Goal: Feedback & Contribution: Contribute content

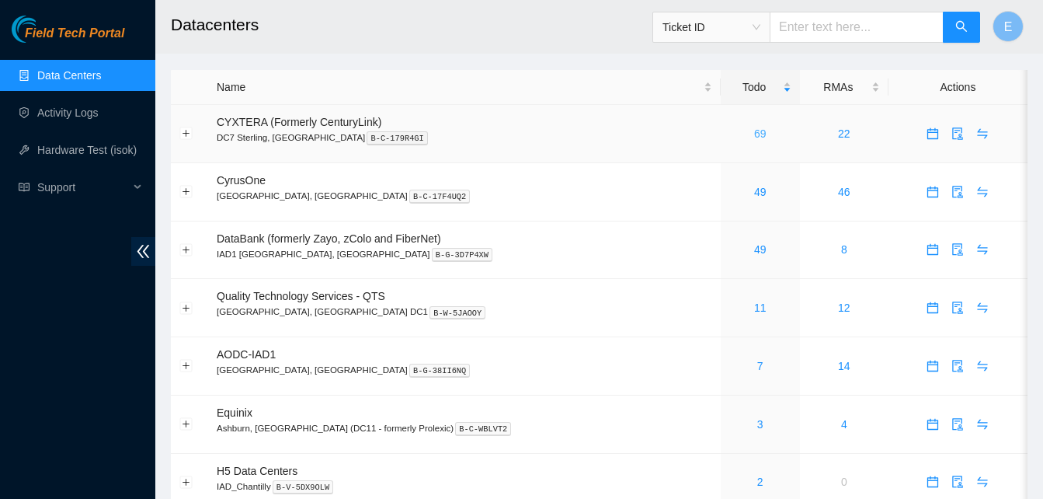
click at [754, 127] on link "69" at bounding box center [760, 133] width 12 height 12
click at [754, 131] on link "69" at bounding box center [760, 133] width 12 height 12
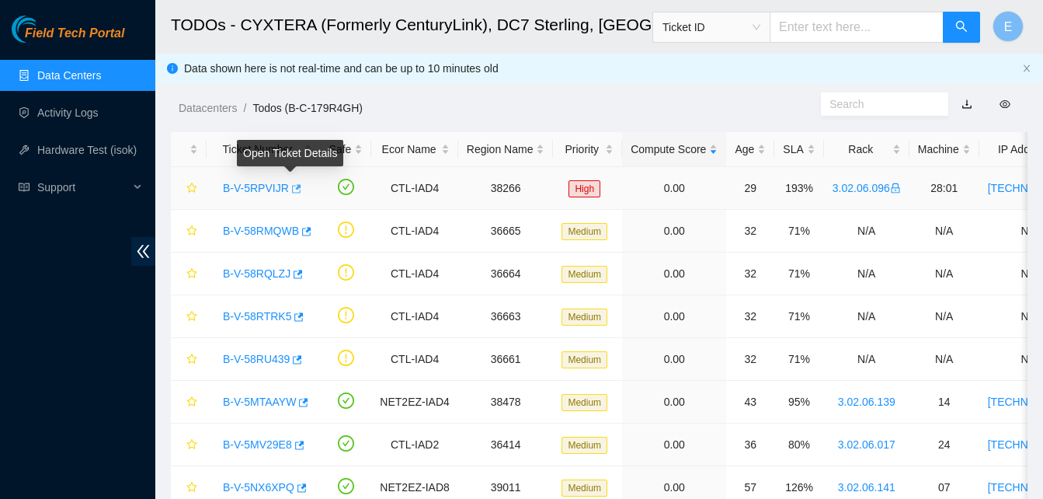
click at [290, 187] on icon "button" at bounding box center [295, 188] width 11 height 11
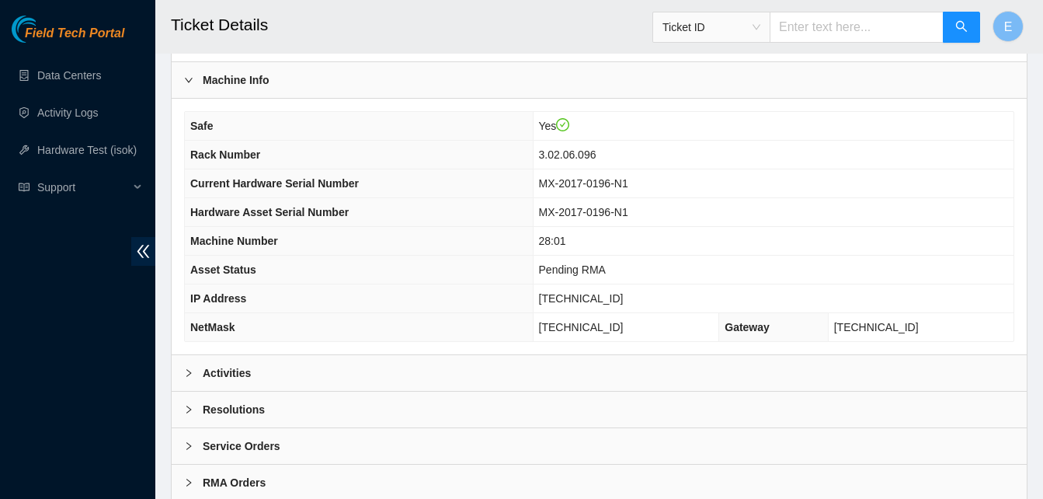
scroll to position [538, 0]
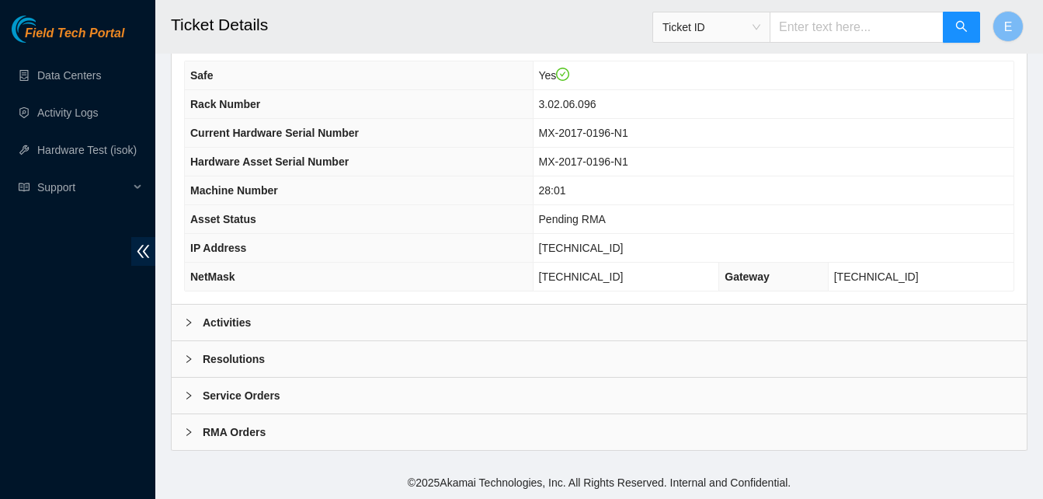
click at [237, 322] on b "Activities" at bounding box center [227, 322] width 48 height 17
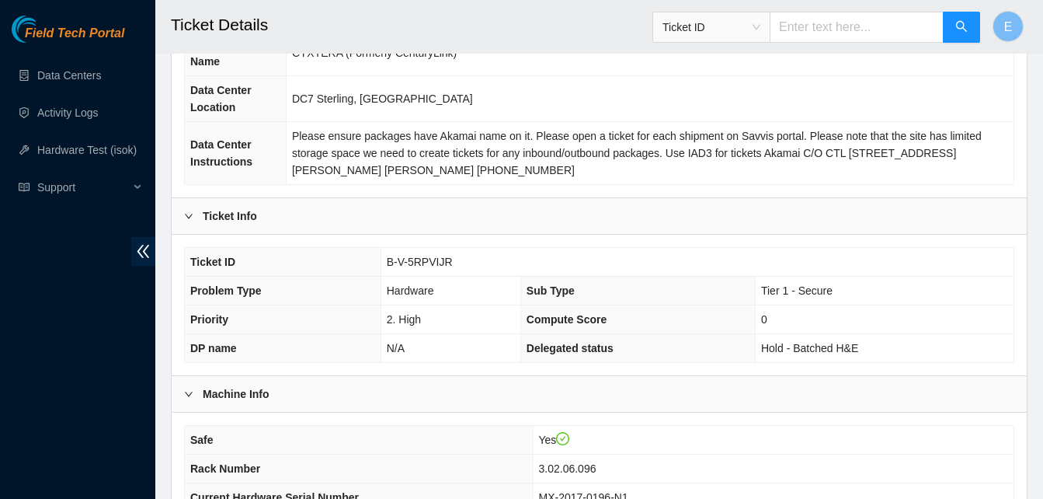
scroll to position [0, 0]
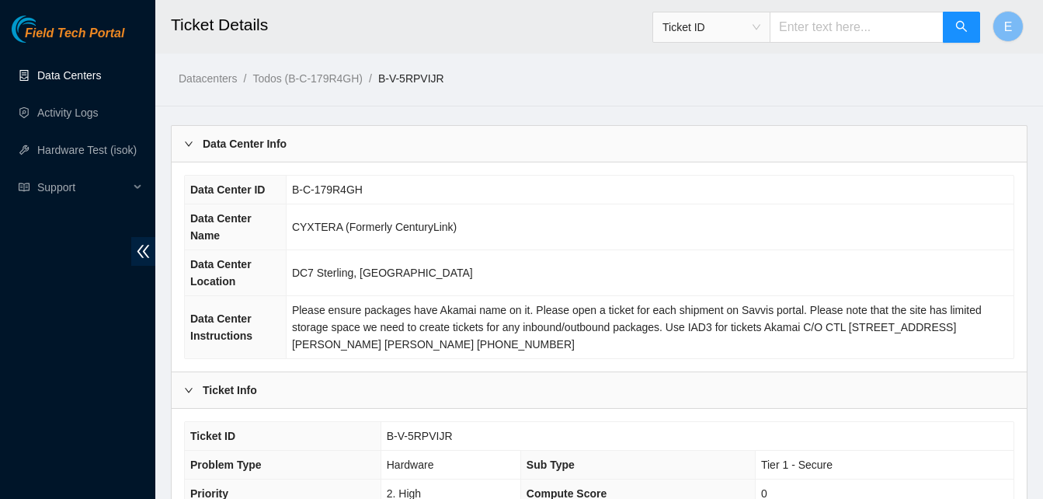
click at [71, 75] on link "Data Centers" at bounding box center [69, 75] width 64 height 12
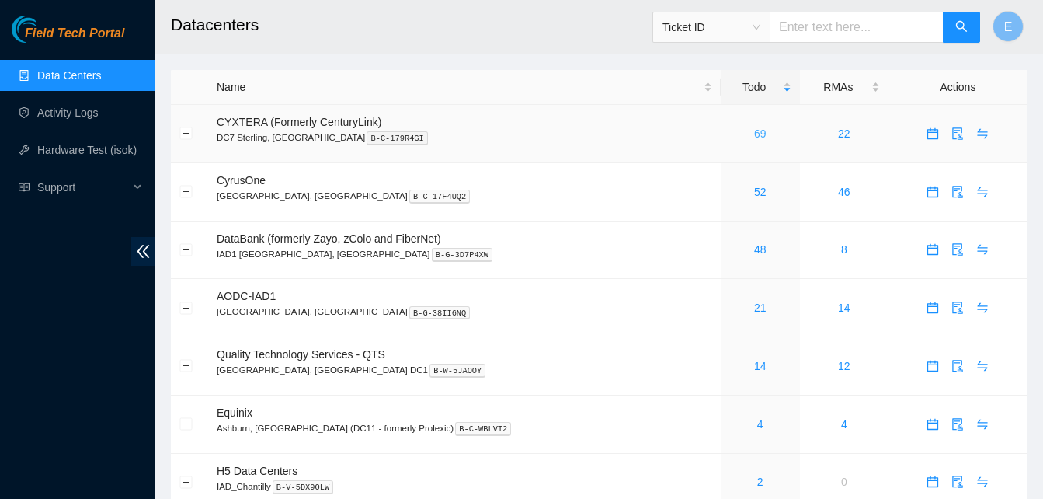
click at [754, 136] on link "69" at bounding box center [760, 133] width 12 height 12
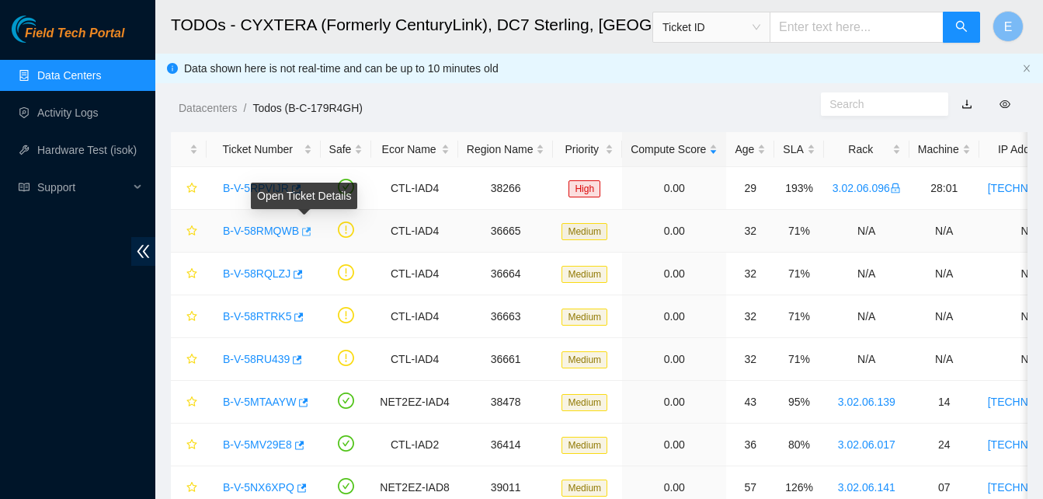
click at [304, 230] on icon "button" at bounding box center [306, 231] width 9 height 9
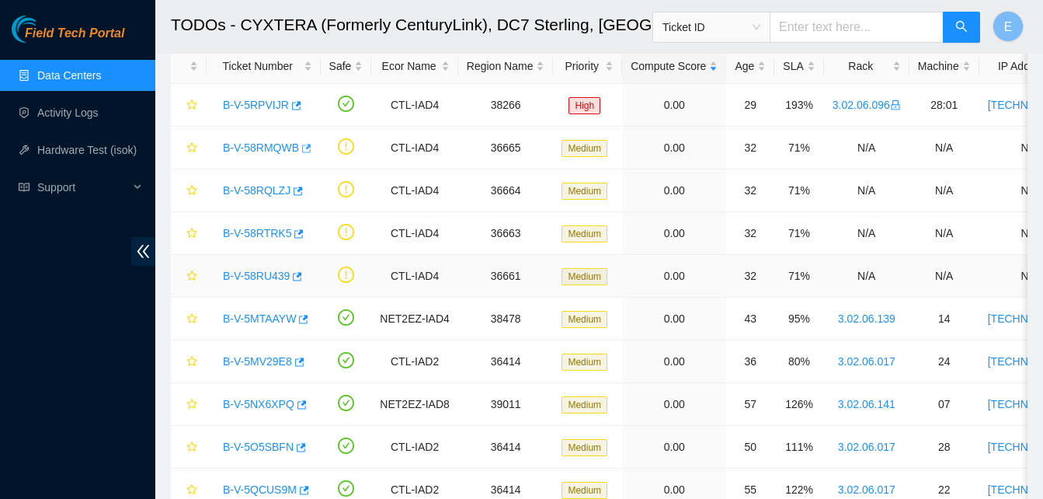
scroll to position [84, 0]
click at [303, 318] on icon "button" at bounding box center [304, 318] width 9 height 9
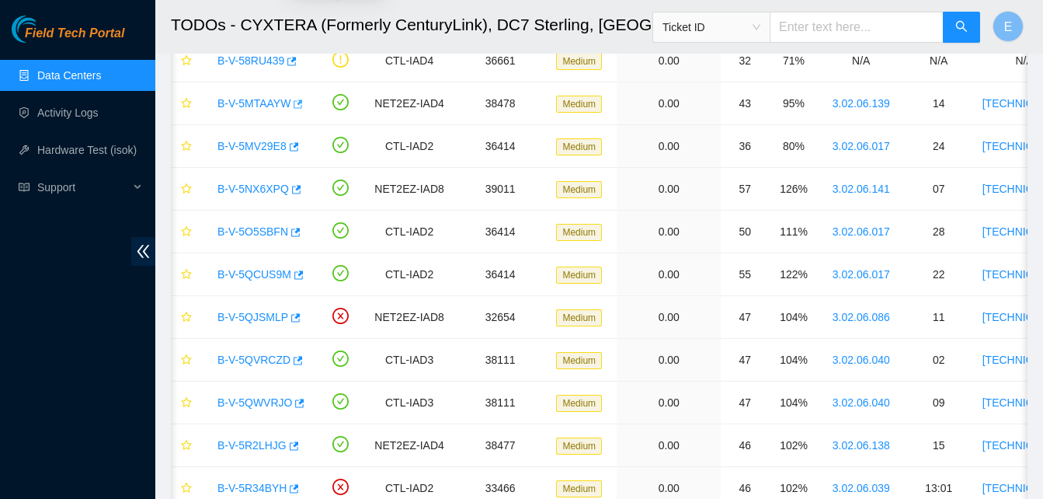
scroll to position [302, 0]
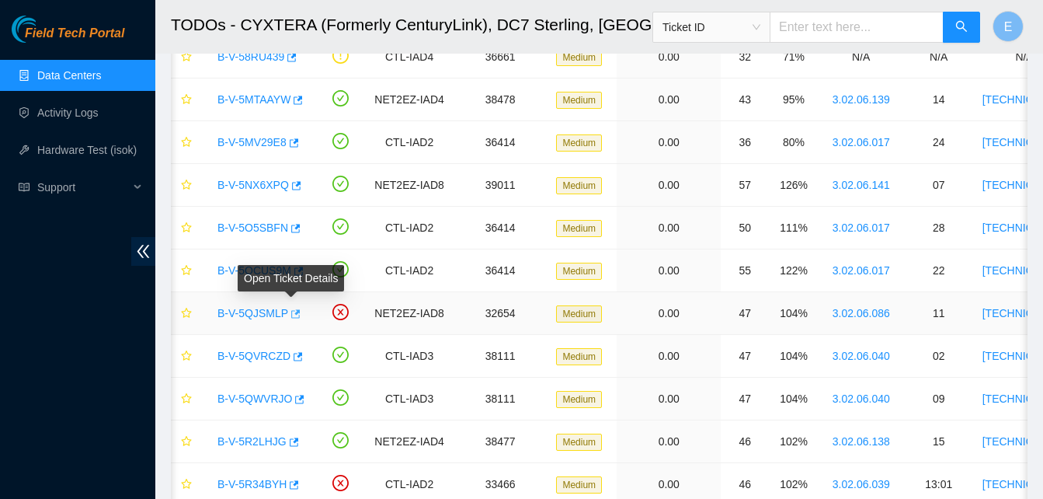
click at [291, 312] on icon "button" at bounding box center [295, 313] width 9 height 9
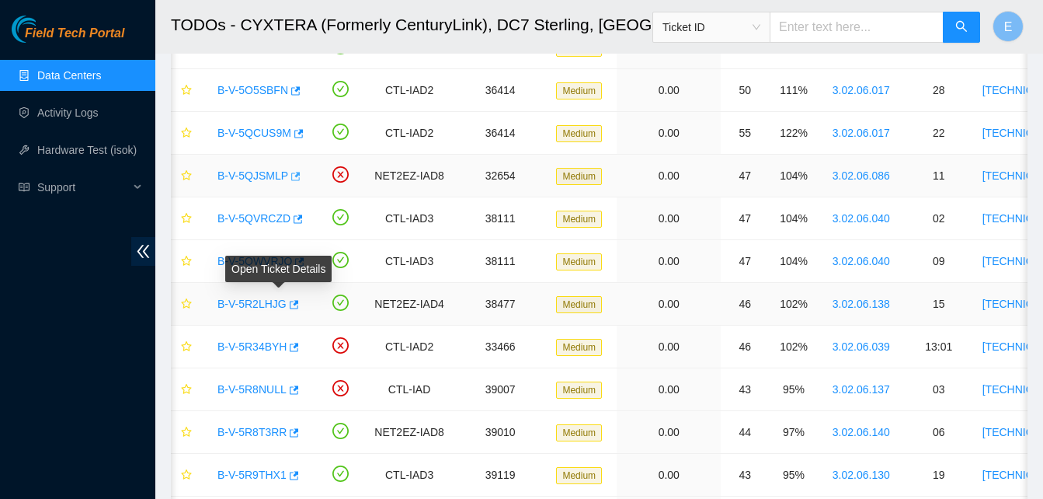
scroll to position [0, 20]
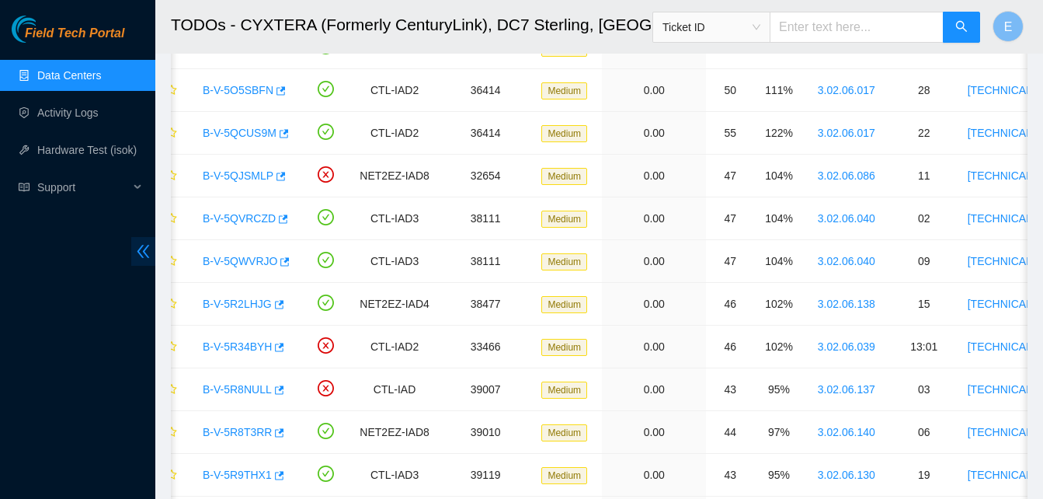
click at [144, 255] on icon "double-left" at bounding box center [143, 251] width 16 height 16
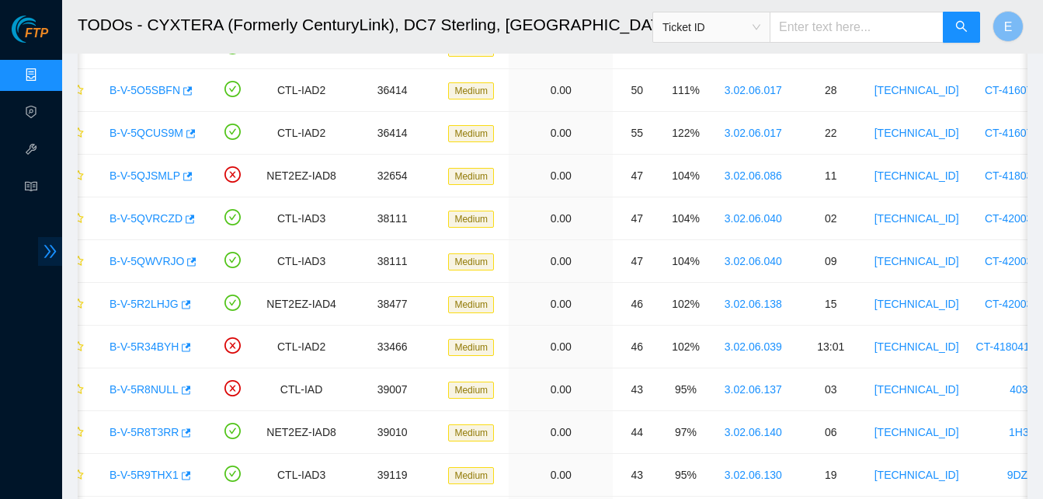
click at [50, 252] on icon "double-right" at bounding box center [50, 251] width 12 height 13
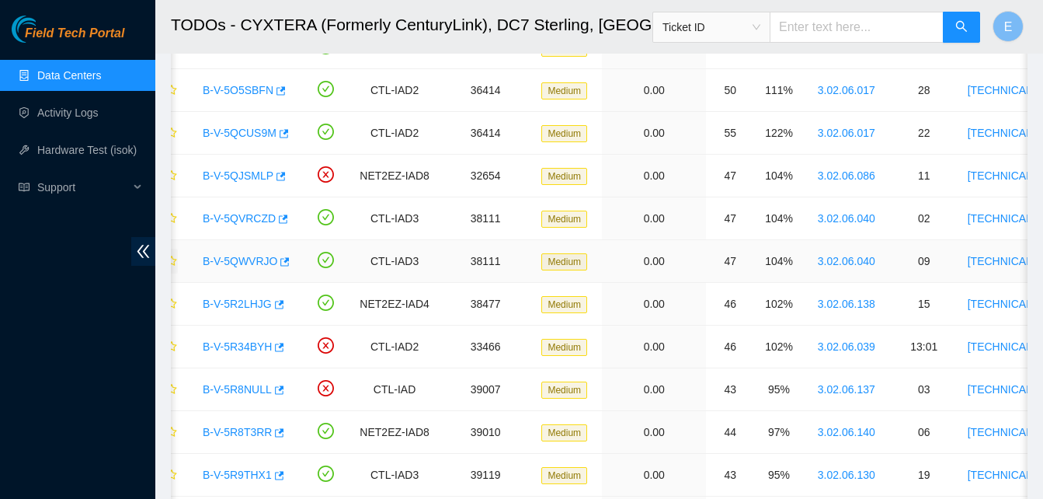
drag, startPoint x: 172, startPoint y: 266, endPoint x: 199, endPoint y: 269, distance: 26.6
click at [199, 269] on tr "B-V-5QWVRJO CTL-IAD3 38111 Medium 0.00 47 104% 3.02.06.040 09 23.46.150.12 CT-4…" at bounding box center [827, 261] width 1353 height 43
drag, startPoint x: 172, startPoint y: 257, endPoint x: 205, endPoint y: 259, distance: 33.4
click at [205, 259] on tr "B-V-5QWVRJO CTL-IAD3 38111 Medium 0.00 47 104% 3.02.06.040 09 23.46.150.12 CT-4…" at bounding box center [827, 261] width 1353 height 43
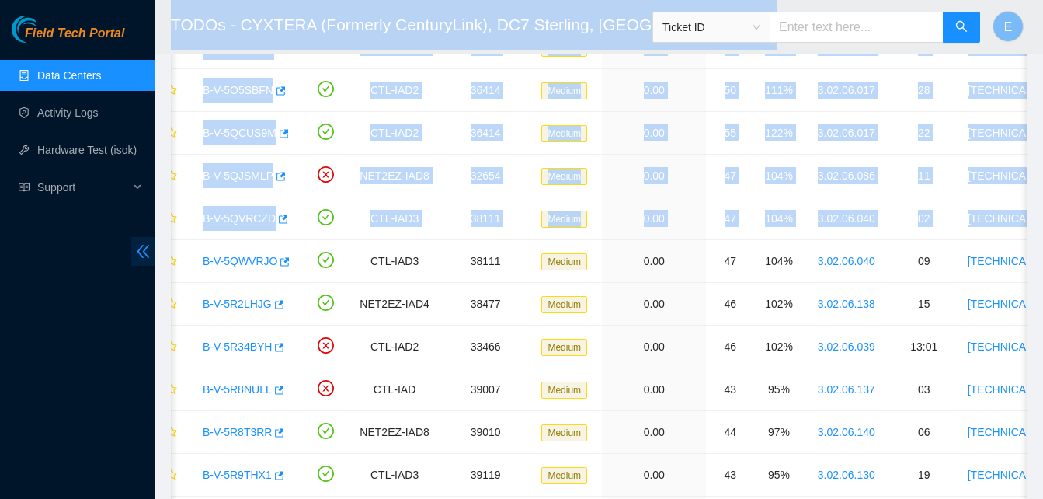
drag, startPoint x: 171, startPoint y: 241, endPoint x: 146, endPoint y: 238, distance: 25.0
drag, startPoint x: 146, startPoint y: 238, endPoint x: 195, endPoint y: 263, distance: 55.2
click at [195, 263] on div "B-V-5QWVRJO" at bounding box center [243, 260] width 97 height 25
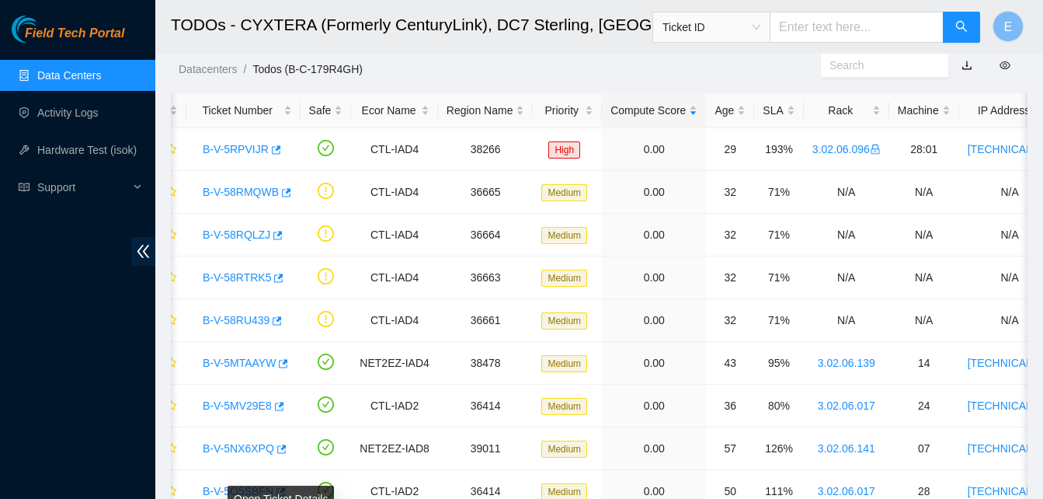
scroll to position [38, 0]
drag, startPoint x: 173, startPoint y: 112, endPoint x: 149, endPoint y: 109, distance: 24.2
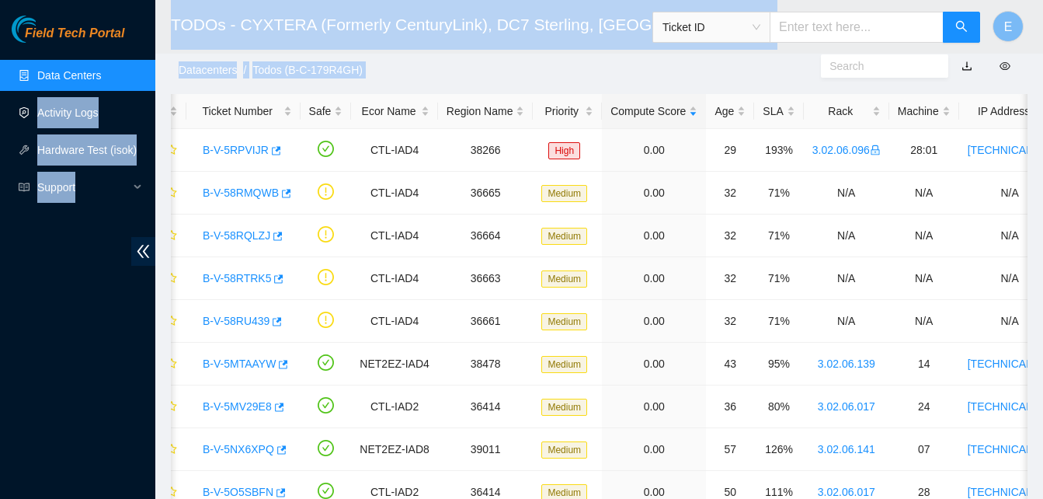
drag, startPoint x: 170, startPoint y: 96, endPoint x: 152, endPoint y: 97, distance: 17.9
drag, startPoint x: 152, startPoint y: 97, endPoint x: 155, endPoint y: 160, distance: 63.0
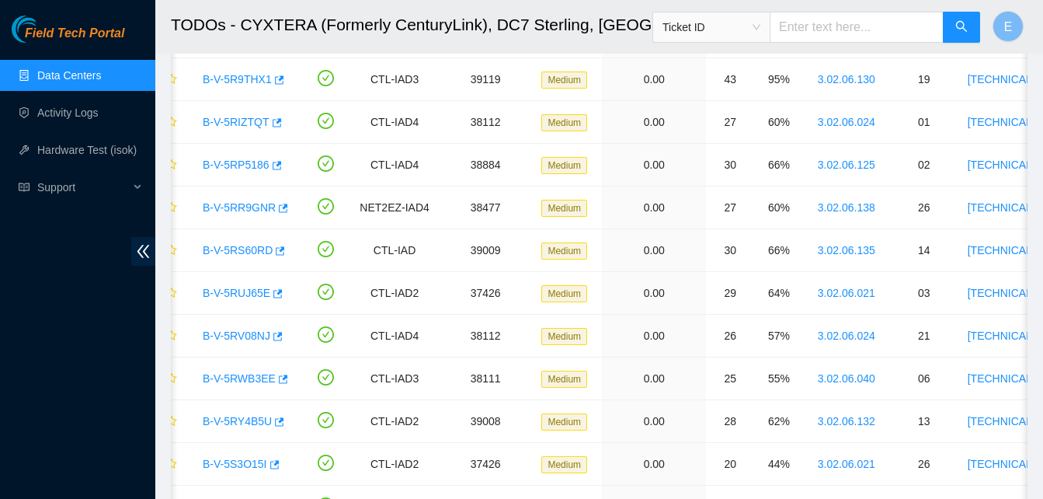
scroll to position [836, 0]
click at [276, 292] on icon "button" at bounding box center [276, 292] width 11 height 11
click at [59, 111] on link "Activity Logs" at bounding box center [67, 112] width 61 height 12
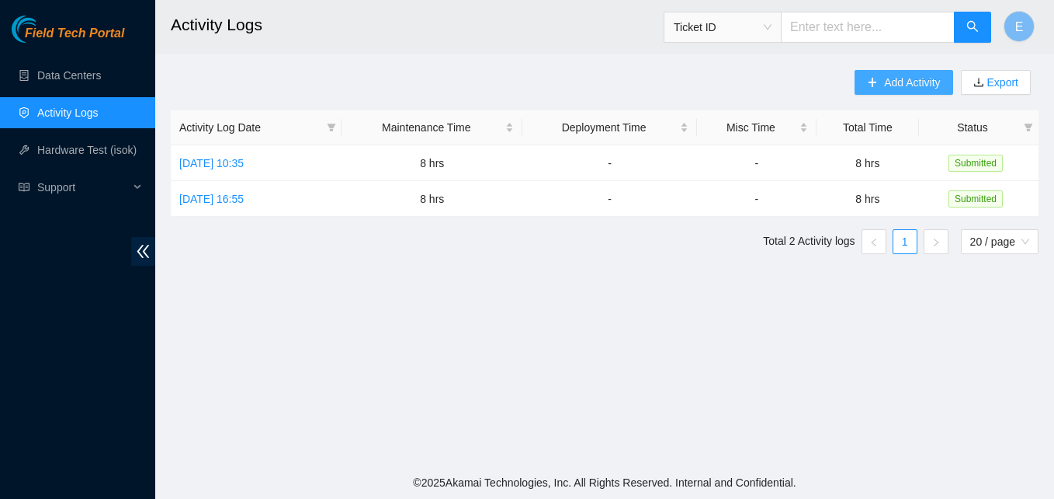
click at [900, 82] on span "Add Activity" at bounding box center [912, 82] width 56 height 17
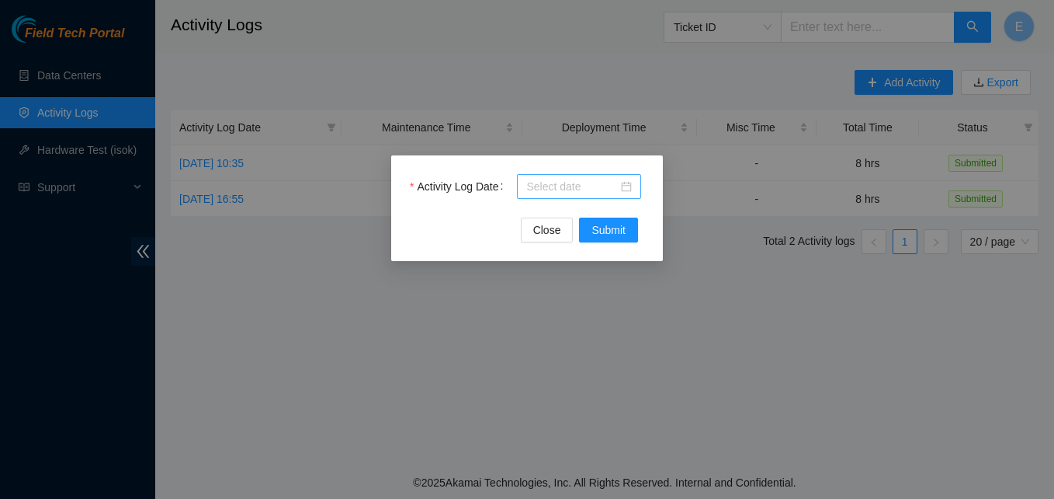
click at [624, 189] on div at bounding box center [579, 186] width 106 height 17
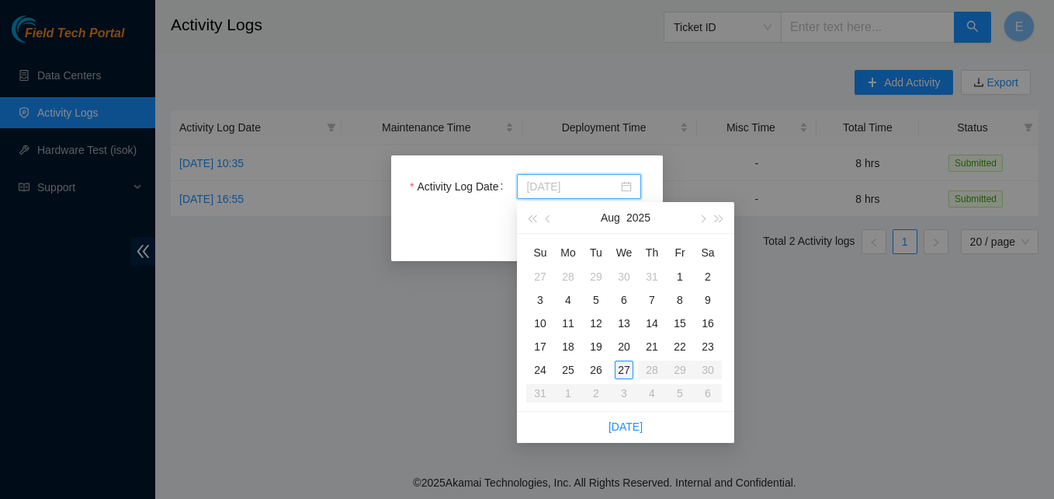
type input "2025-08-27"
click at [624, 373] on div "27" at bounding box center [624, 369] width 19 height 19
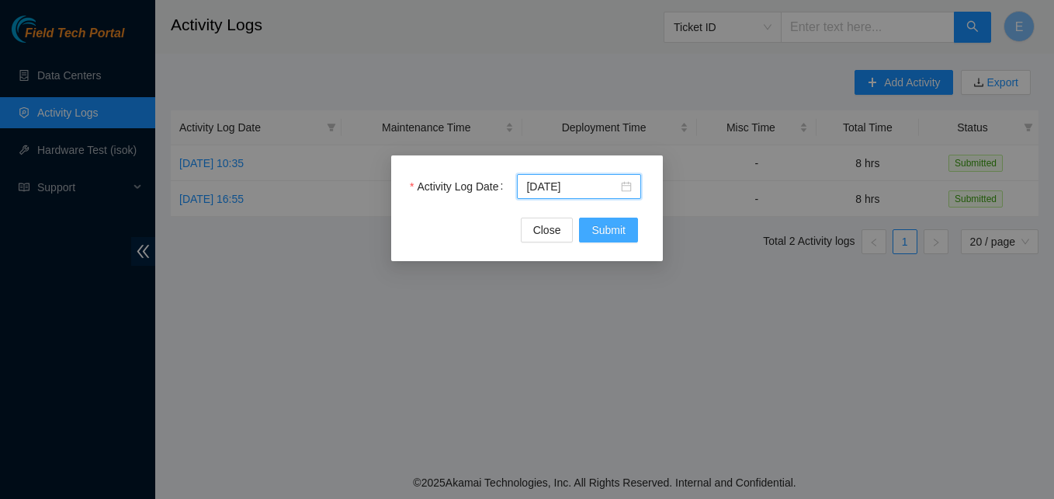
click at [613, 231] on span "Submit" at bounding box center [609, 229] width 34 height 17
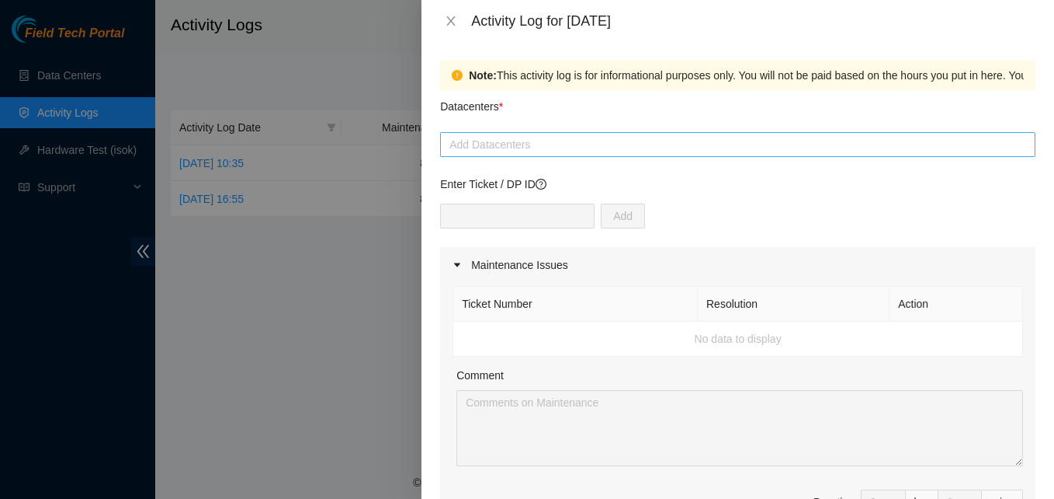
click at [490, 151] on div at bounding box center [738, 144] width 588 height 19
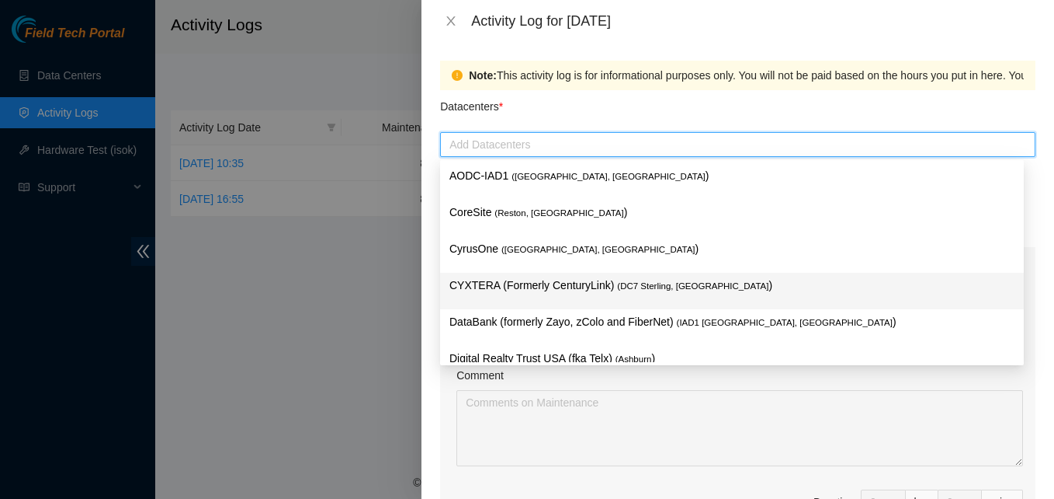
click at [495, 283] on p "CYXTERA (Formerly CenturyLink) ( DC7 Sterling, VA )" at bounding box center [732, 285] width 565 height 18
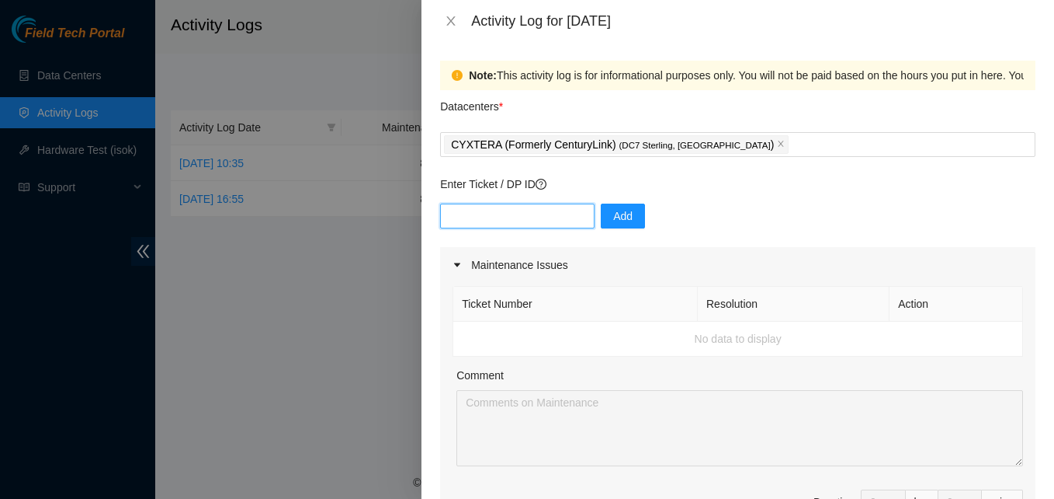
click at [523, 210] on input "text" at bounding box center [517, 215] width 155 height 25
type input "DP68316"
click at [613, 224] on span "Add" at bounding box center [622, 215] width 19 height 17
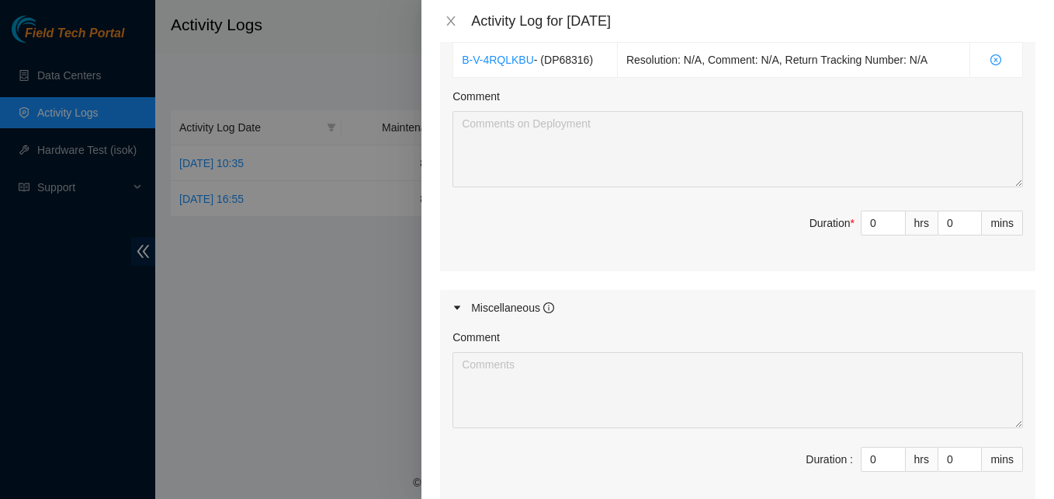
scroll to position [599, 0]
click at [862, 226] on input "0" at bounding box center [883, 223] width 43 height 23
type input "0"
type input "8"
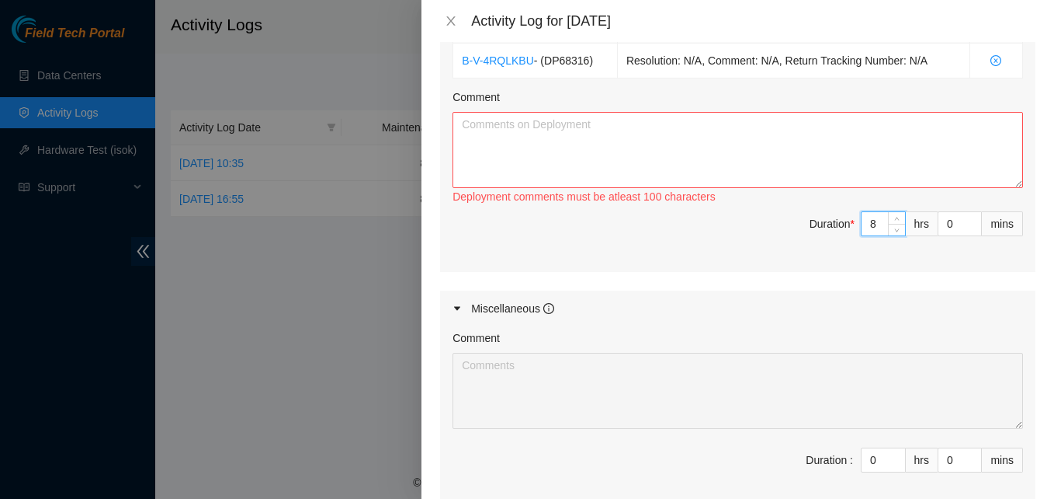
type input "8"
click at [641, 141] on textarea "Comment" at bounding box center [738, 150] width 571 height 76
paste textarea "EOD Report, The DP Barrett and I worked on is ready for review. Hand scanned SN…"
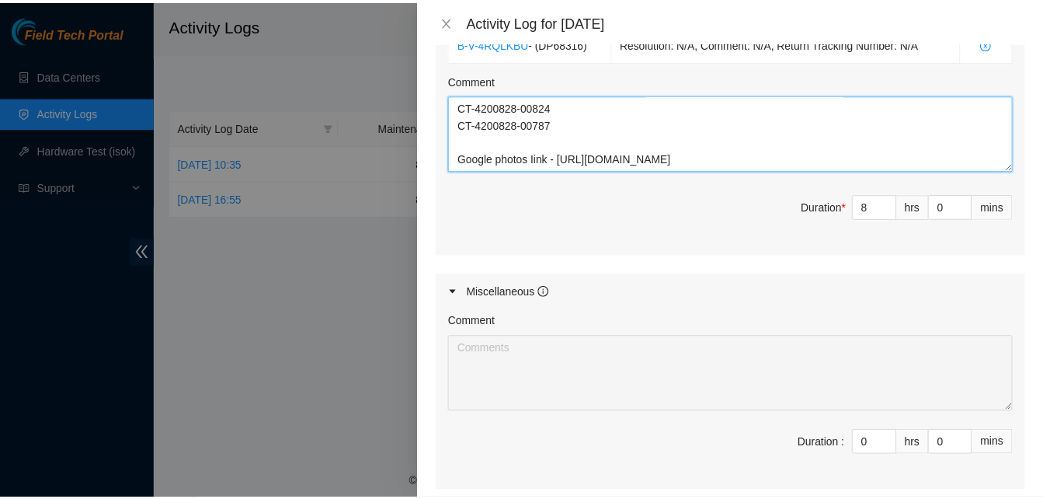
scroll to position [779, 0]
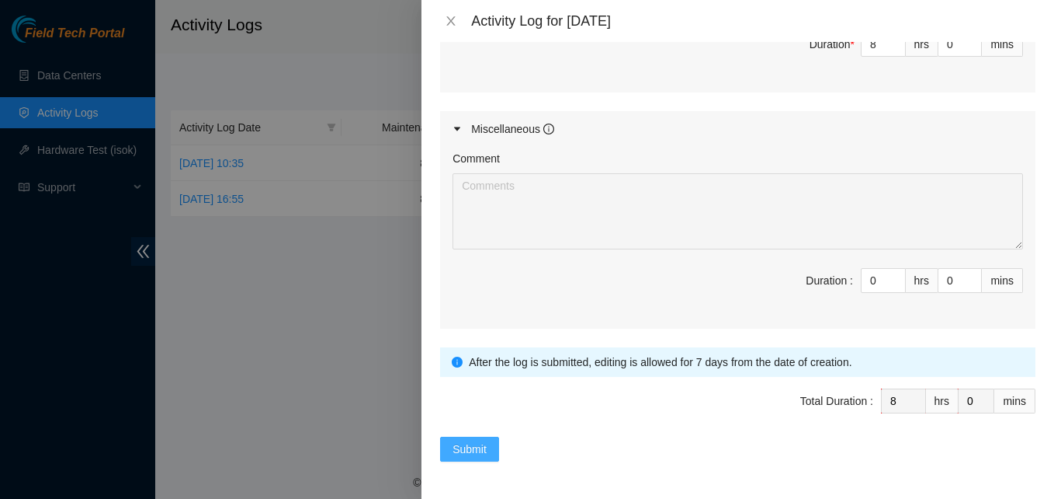
type textarea "EOD Report, The DP Barrett and I worked on is ready for review. Hand scanned SN…"
click at [468, 450] on span "Submit" at bounding box center [470, 448] width 34 height 17
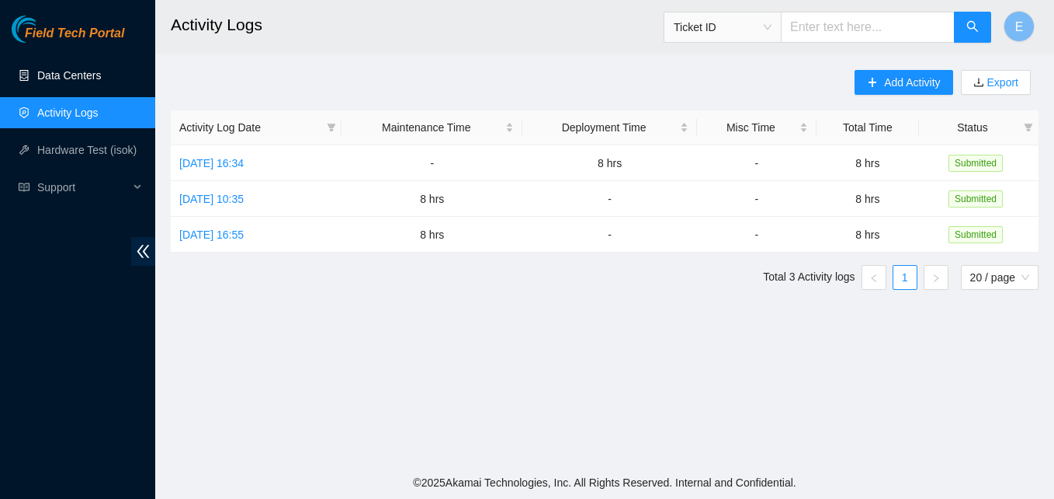
click at [79, 77] on link "Data Centers" at bounding box center [69, 75] width 64 height 12
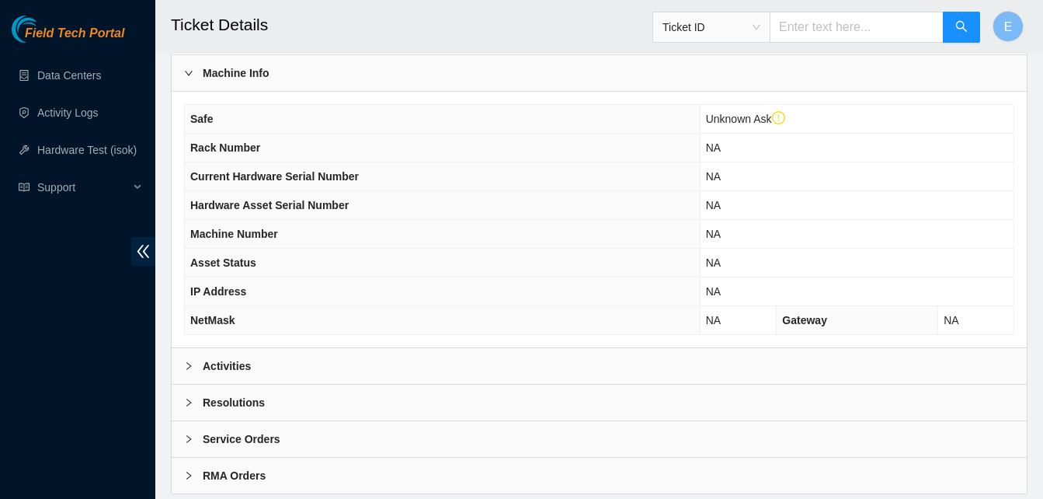
scroll to position [568, 0]
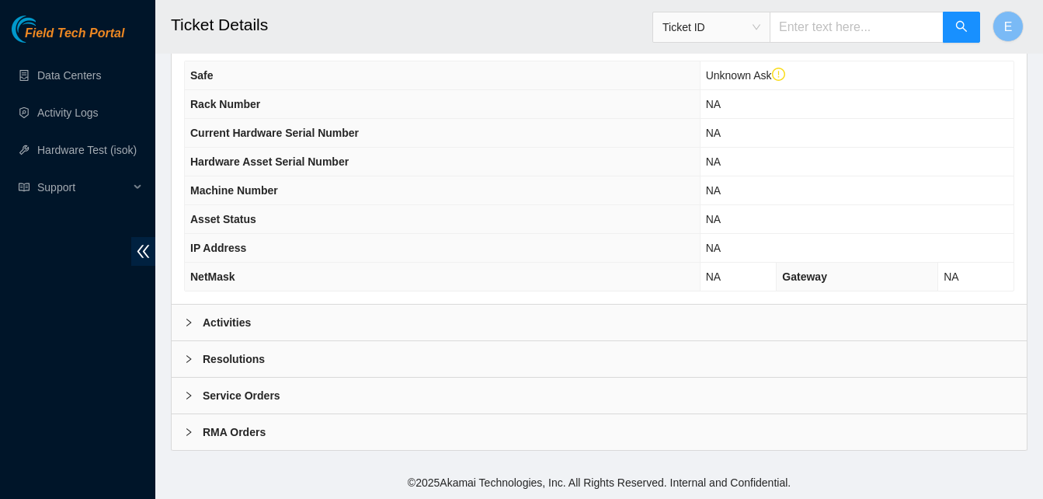
click at [214, 323] on b "Activities" at bounding box center [227, 322] width 48 height 17
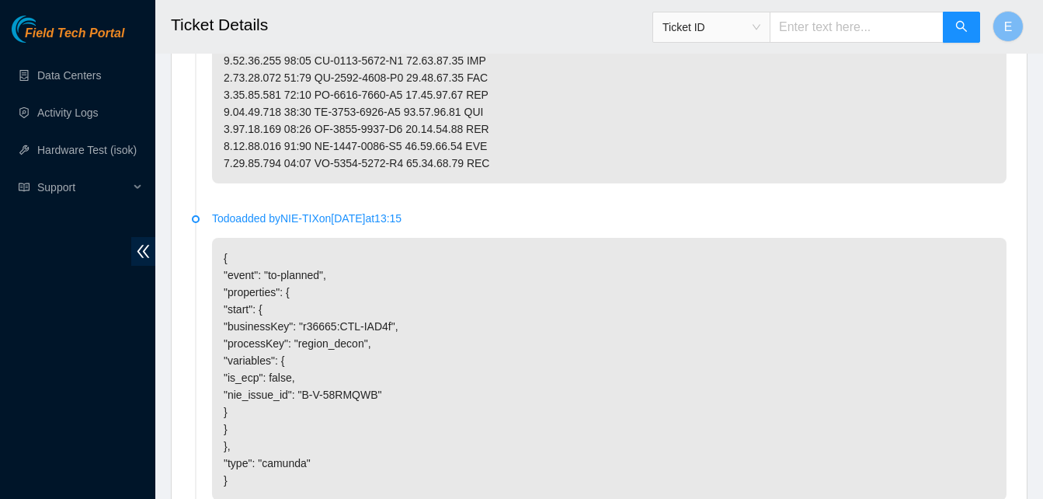
scroll to position [1510, 0]
click at [71, 72] on link "Data Centers" at bounding box center [69, 75] width 64 height 12
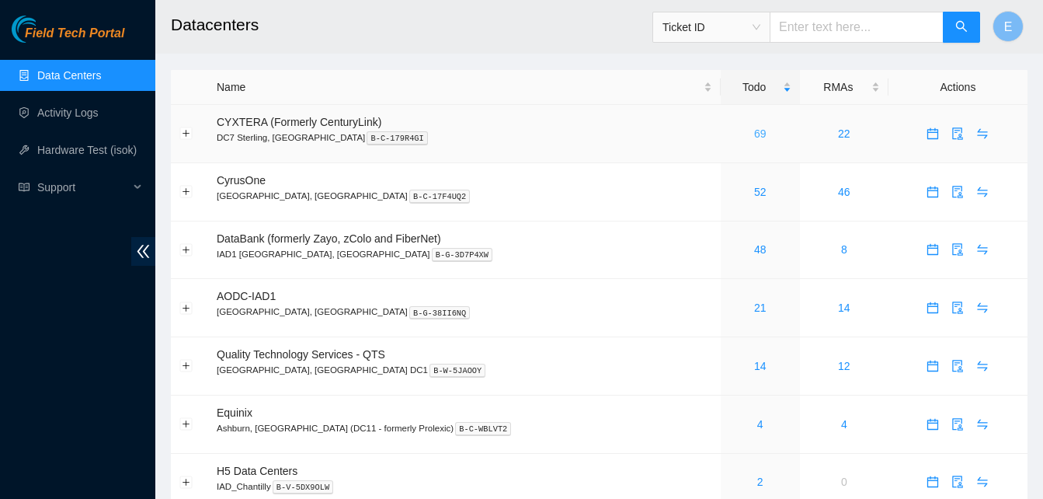
click at [754, 133] on link "69" at bounding box center [760, 133] width 12 height 12
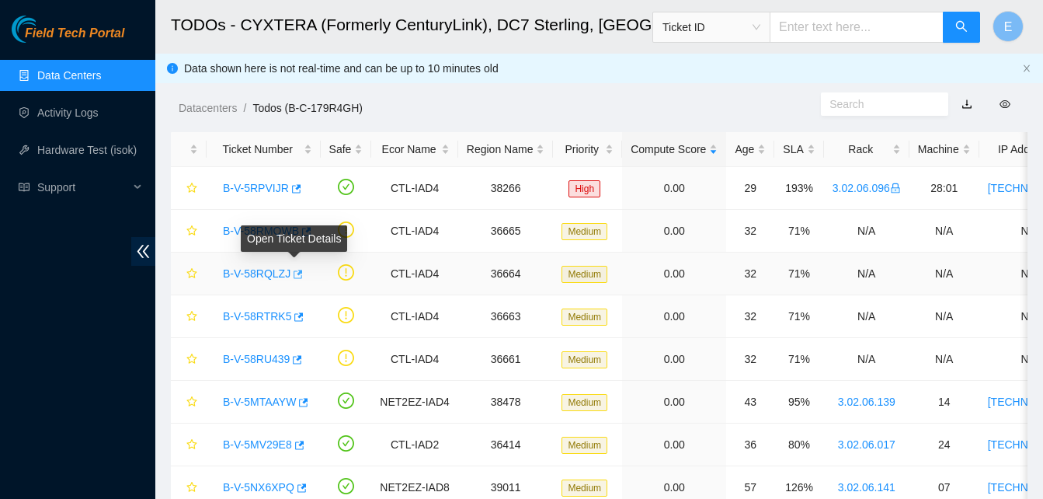
click at [295, 273] on icon "button" at bounding box center [298, 273] width 9 height 9
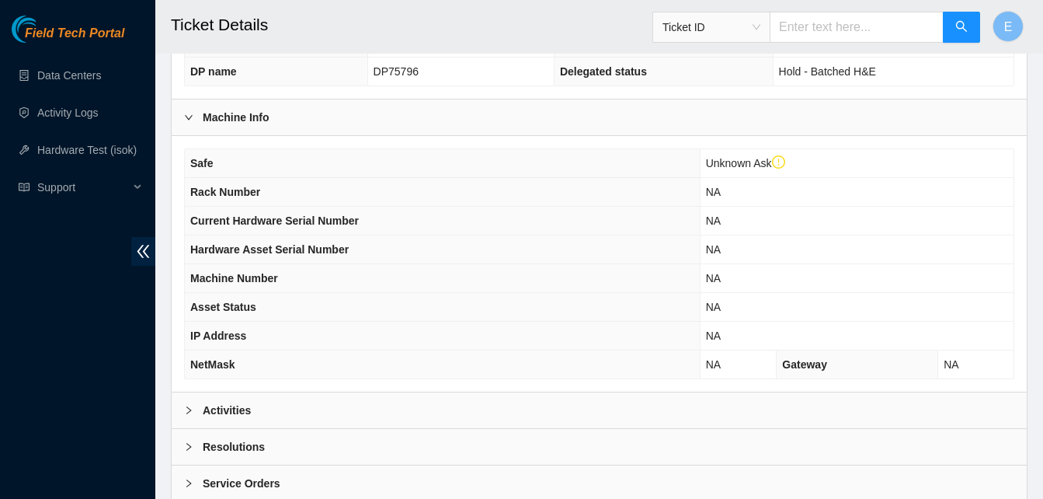
scroll to position [481, 0]
click at [226, 406] on b "Activities" at bounding box center [227, 409] width 48 height 17
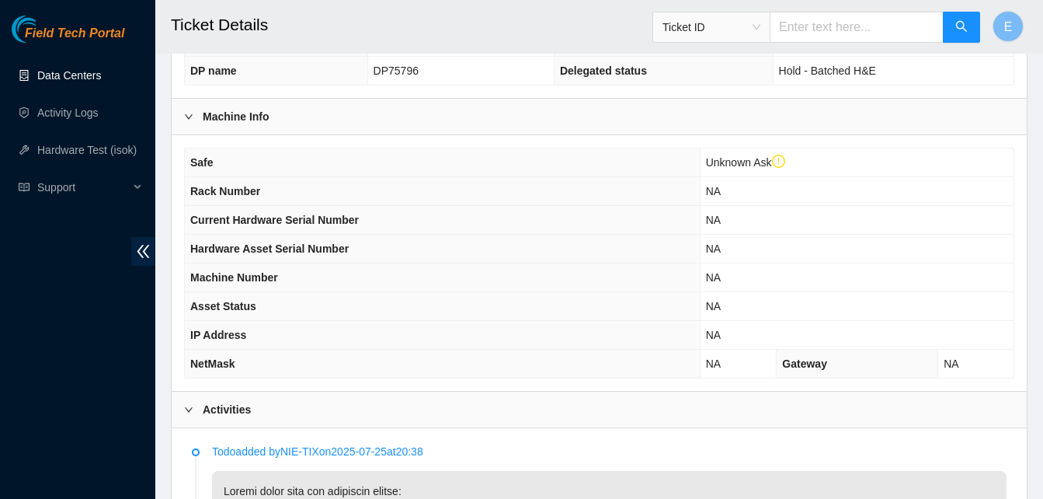
click at [89, 77] on link "Data Centers" at bounding box center [69, 75] width 64 height 12
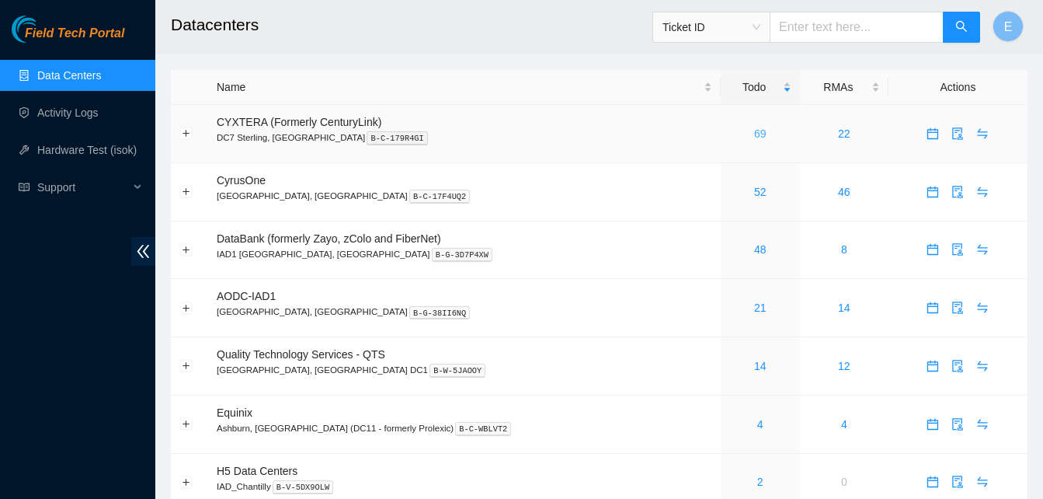
click at [754, 132] on link "69" at bounding box center [760, 133] width 12 height 12
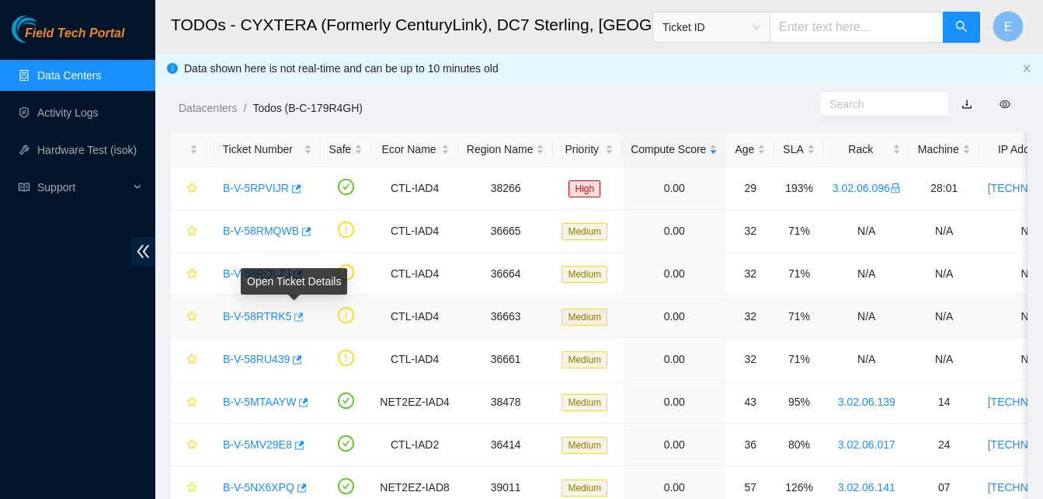
click at [293, 314] on icon "button" at bounding box center [297, 316] width 11 height 11
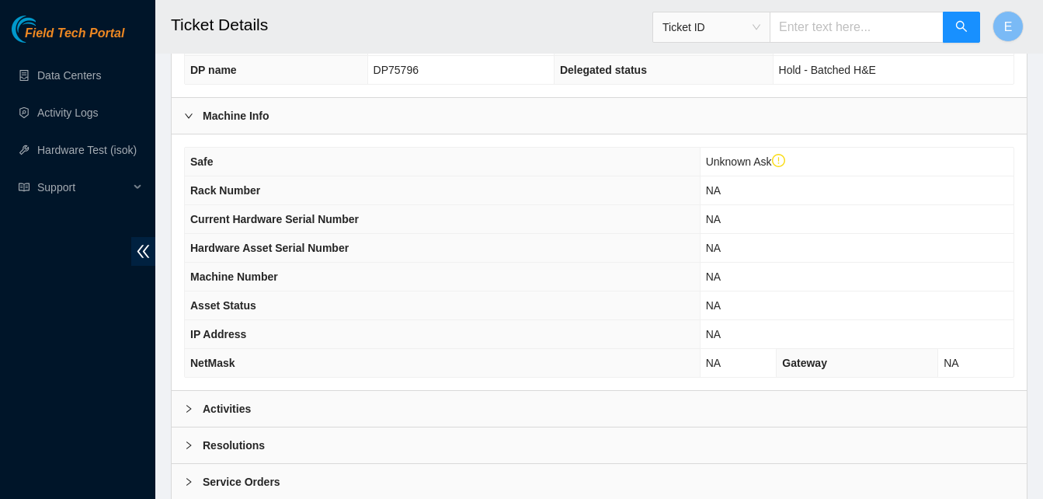
scroll to position [568, 0]
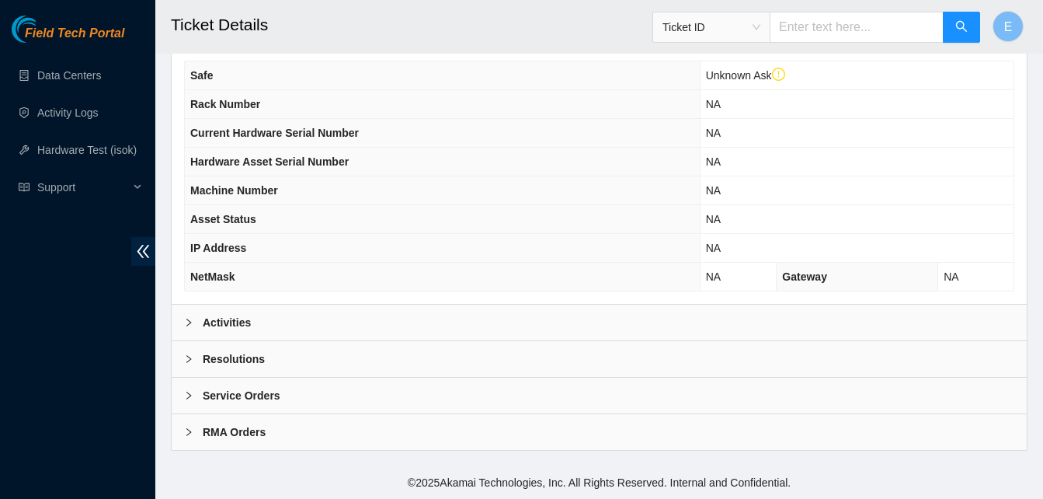
click at [227, 323] on b "Activities" at bounding box center [227, 322] width 48 height 17
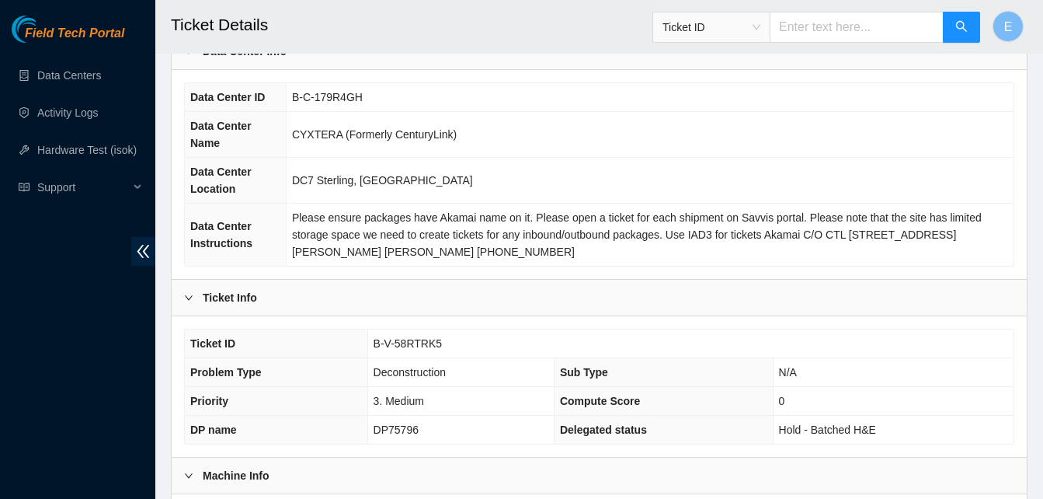
scroll to position [0, 0]
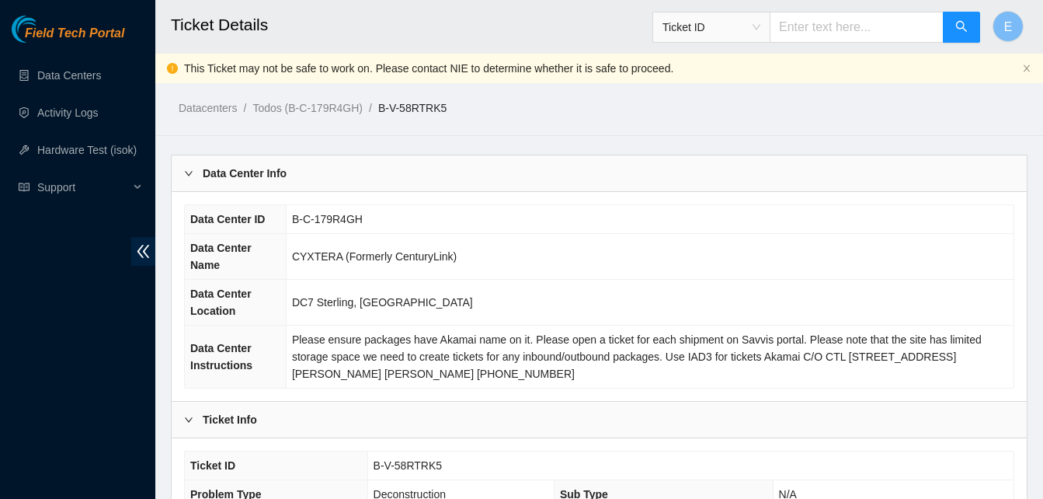
click at [227, 323] on th "Data Center Location" at bounding box center [235, 303] width 101 height 46
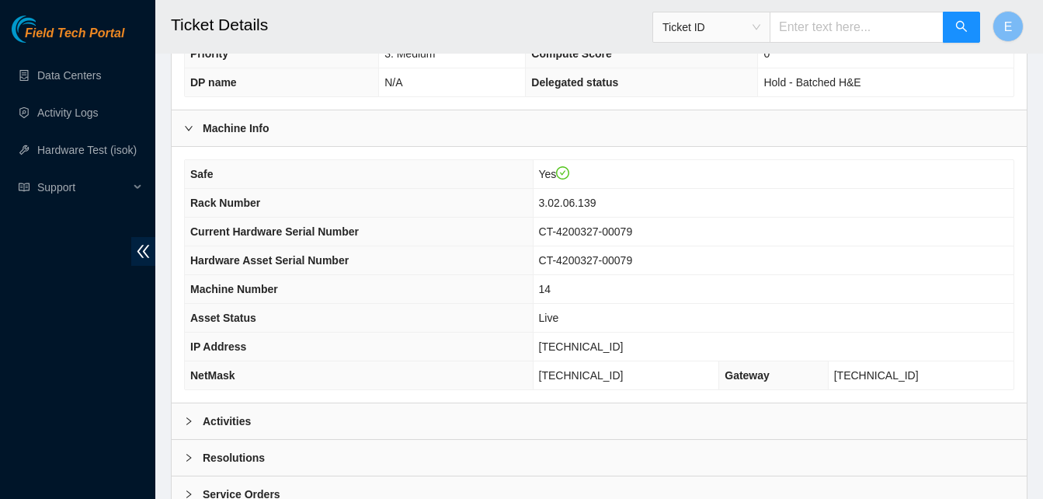
scroll to position [538, 0]
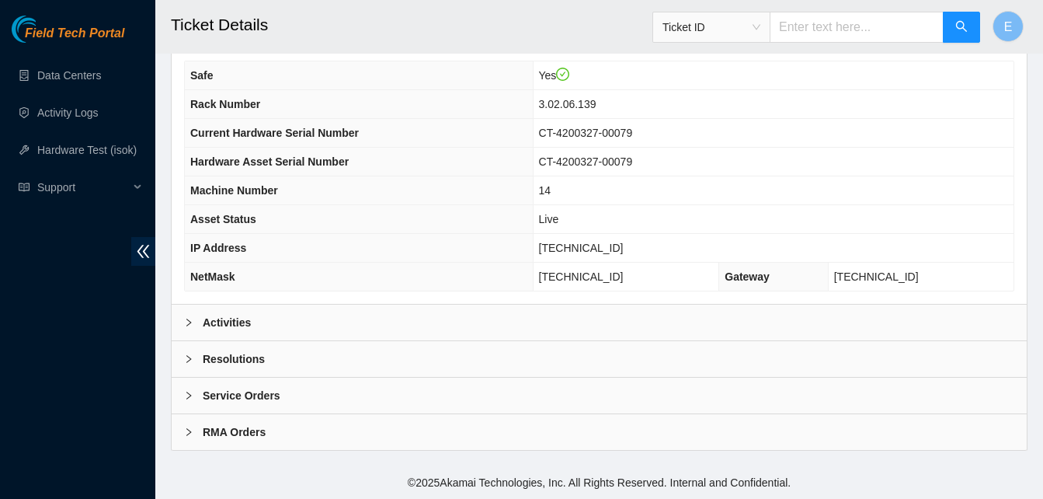
click at [230, 325] on b "Activities" at bounding box center [227, 322] width 48 height 17
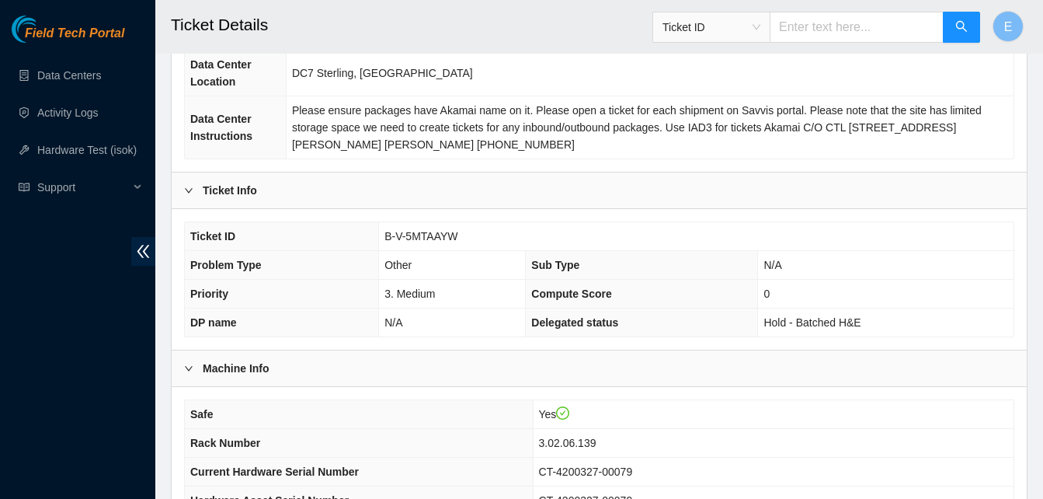
scroll to position [0, 0]
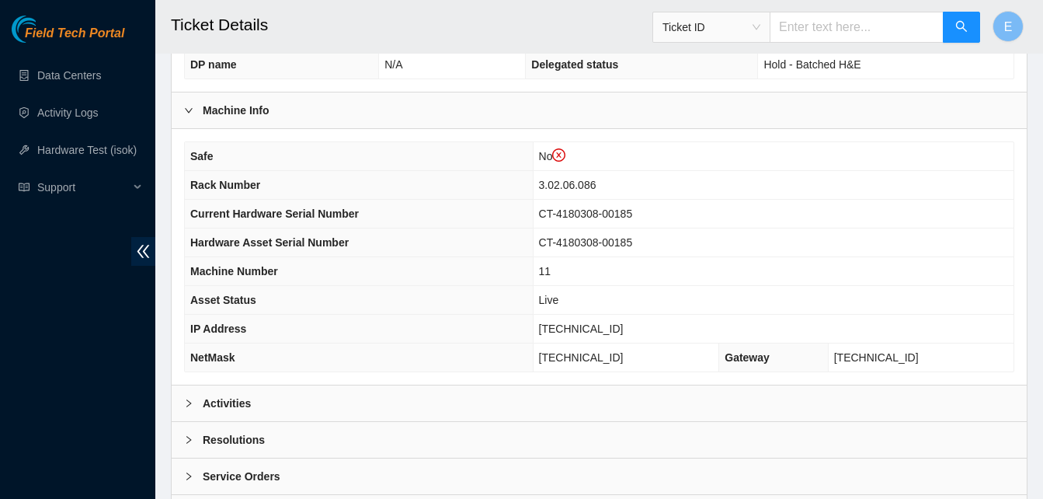
scroll to position [488, 0]
click at [231, 398] on b "Activities" at bounding box center [227, 402] width 48 height 17
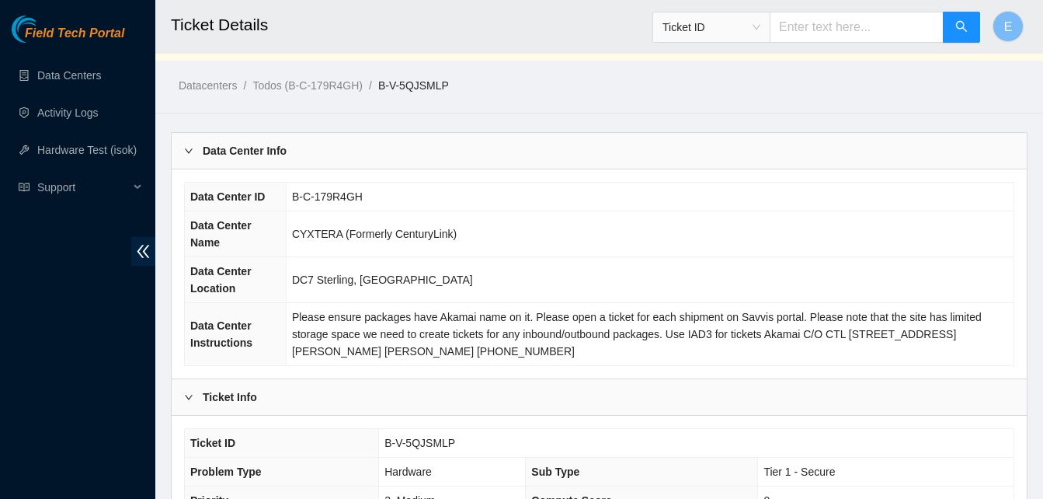
scroll to position [0, 0]
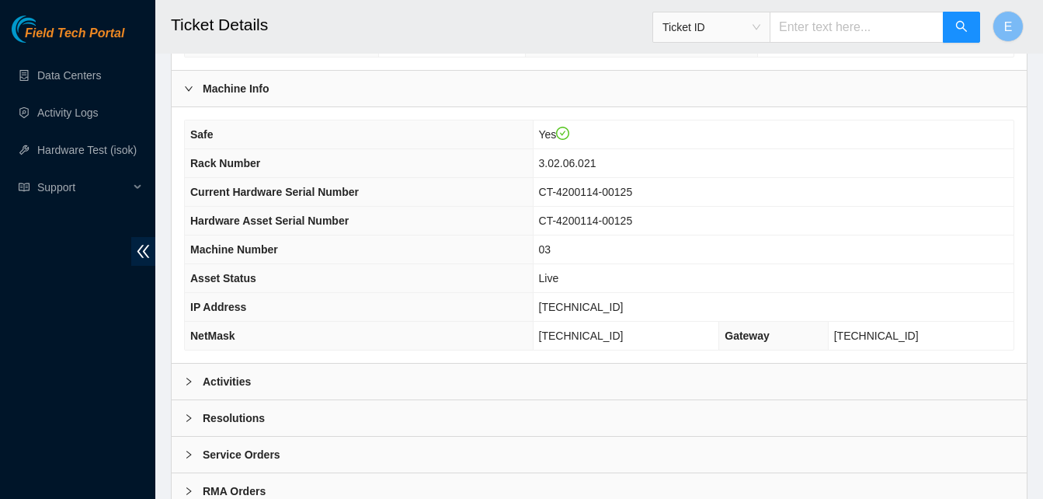
scroll to position [538, 0]
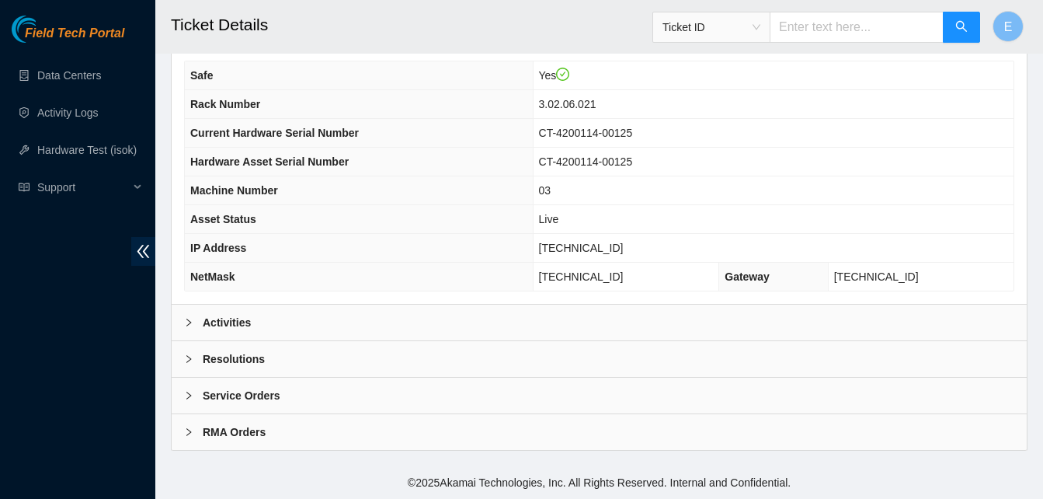
click at [218, 324] on b "Activities" at bounding box center [227, 322] width 48 height 17
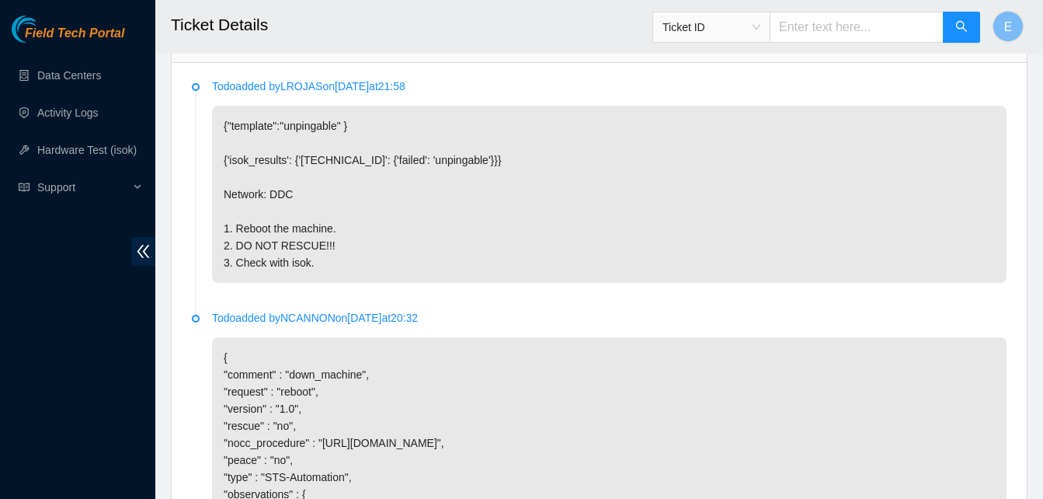
scroll to position [817, 0]
